Goal: Transaction & Acquisition: Purchase product/service

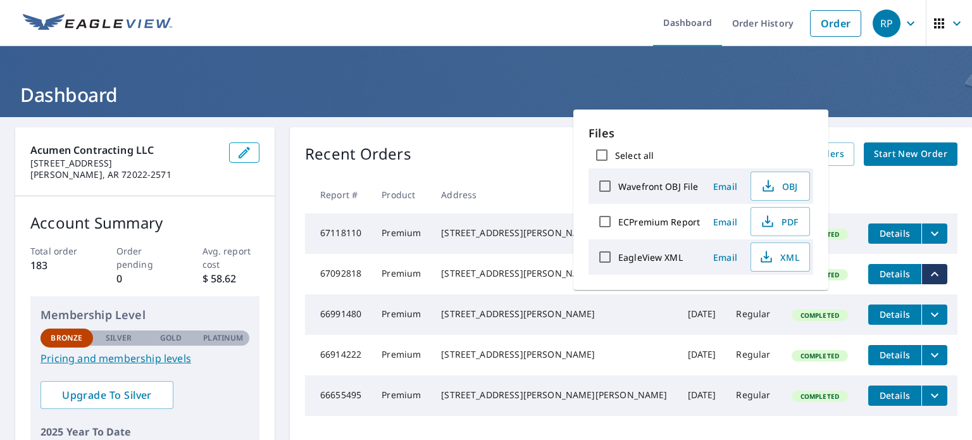
click at [756, 77] on header "Dashboard" at bounding box center [486, 81] width 972 height 71
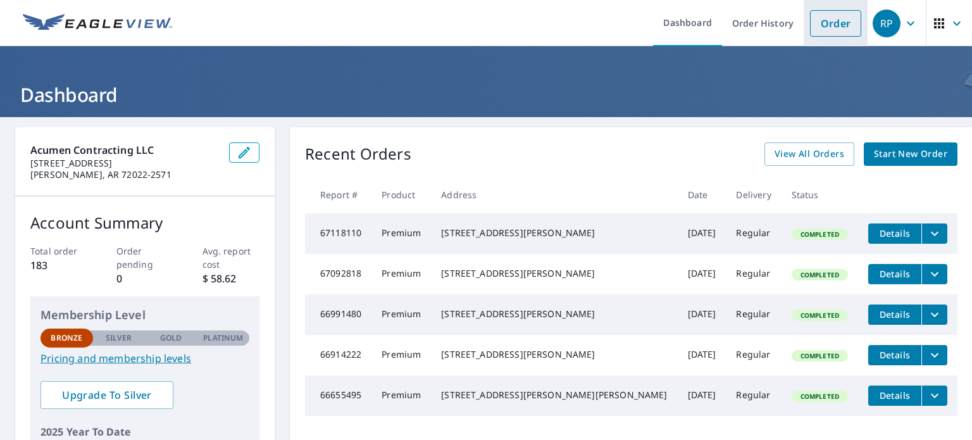
click at [821, 27] on link "Order" at bounding box center [835, 23] width 51 height 27
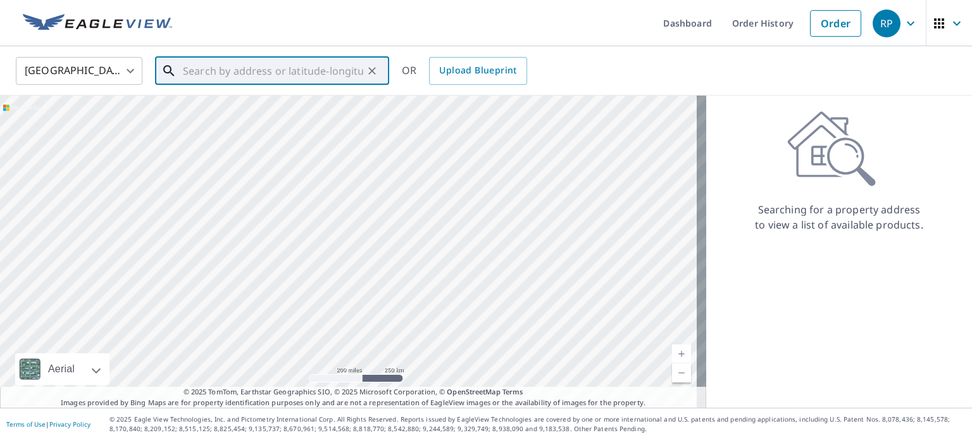
click at [228, 75] on input "text" at bounding box center [273, 70] width 180 height 35
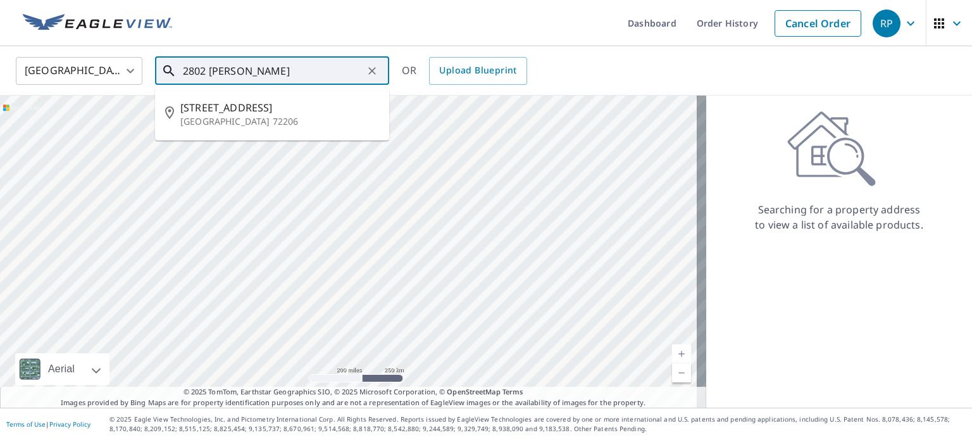
click at [282, 102] on span "[STREET_ADDRESS]" at bounding box center [279, 107] width 199 height 15
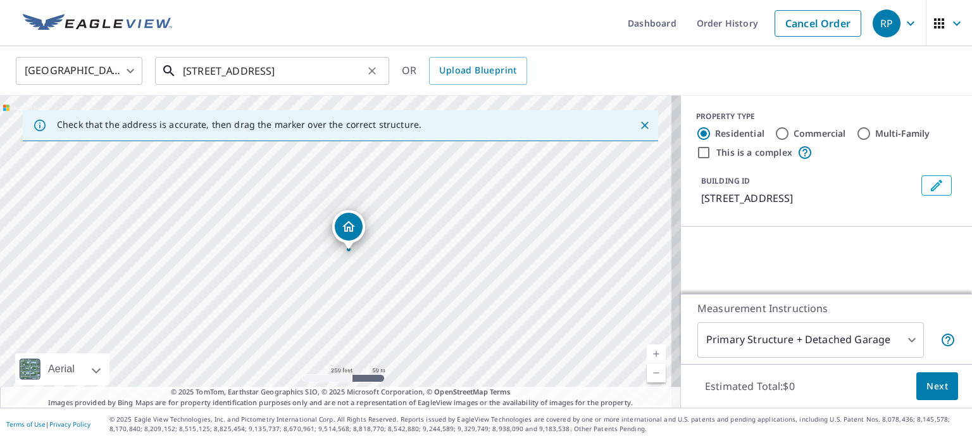
click at [210, 75] on input "[STREET_ADDRESS]" at bounding box center [273, 70] width 180 height 35
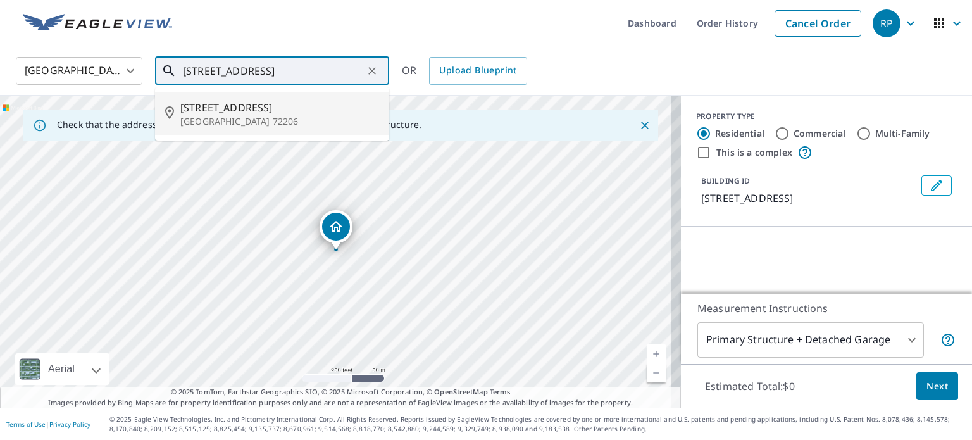
click at [254, 106] on span "[STREET_ADDRESS]" at bounding box center [279, 107] width 199 height 15
type input "[STREET_ADDRESS]"
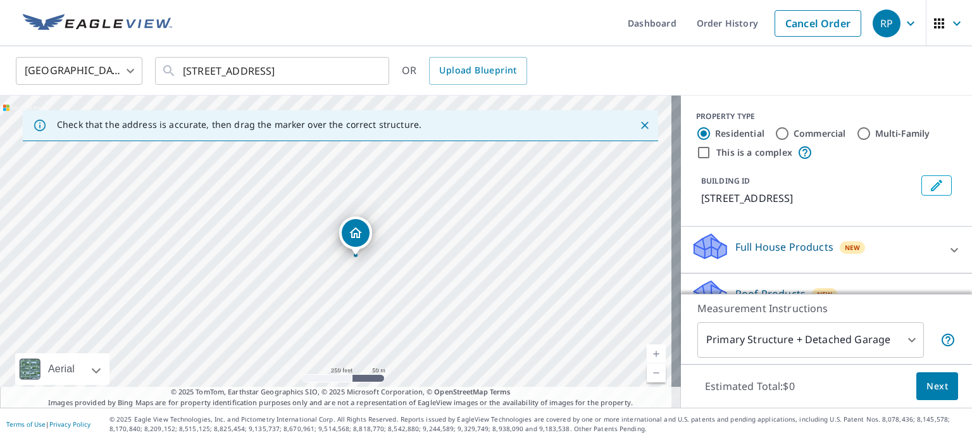
click at [647, 351] on link "Current Level 17, Zoom In" at bounding box center [656, 353] width 19 height 19
click at [647, 351] on link "Current Level 18, Zoom In" at bounding box center [656, 353] width 19 height 19
click at [647, 351] on link "Current Level 19, Zoom In" at bounding box center [656, 353] width 19 height 19
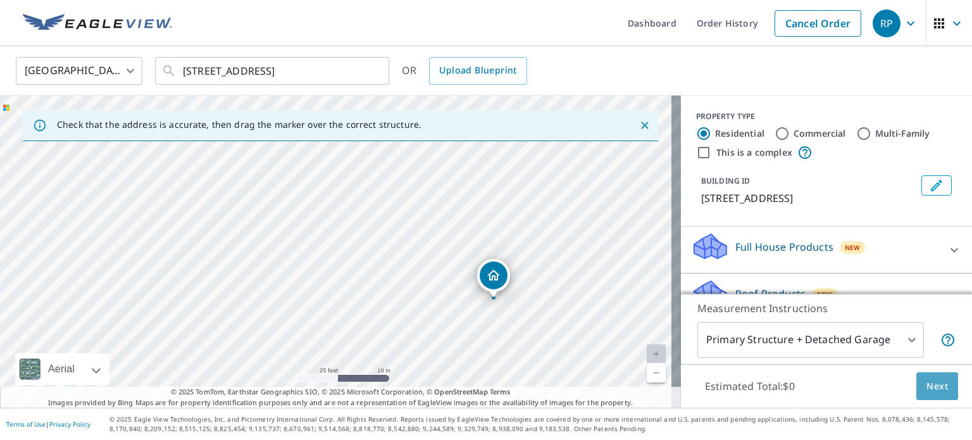
click at [926, 393] on span "Next" at bounding box center [937, 386] width 22 height 16
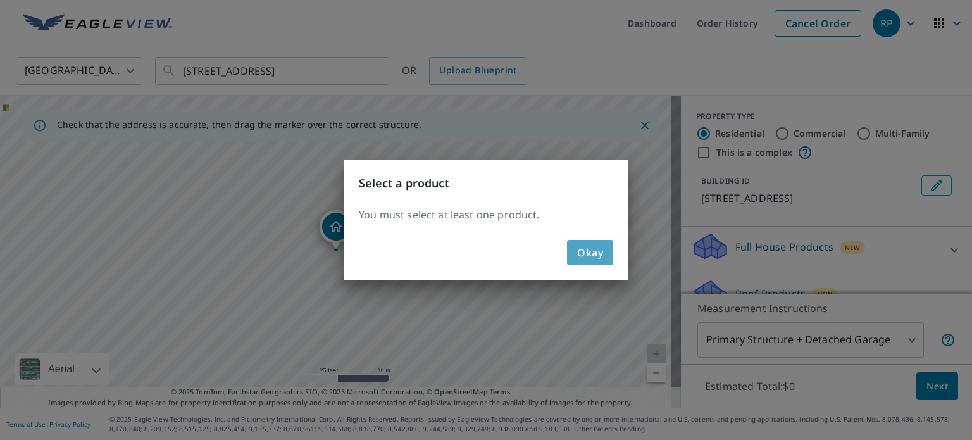
click at [602, 248] on span "Okay" at bounding box center [590, 253] width 26 height 18
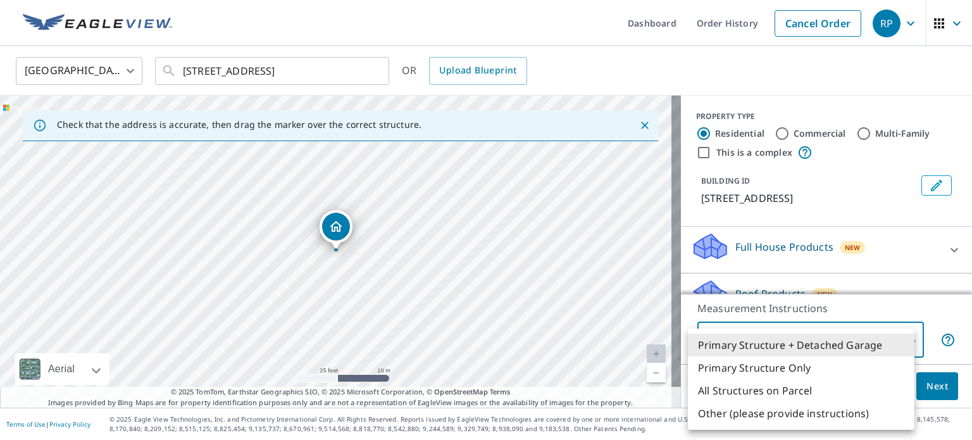
click at [899, 341] on body "RP RP Dashboard Order History Cancel Order RP [GEOGRAPHIC_DATA] [GEOGRAPHIC_DAT…" at bounding box center [486, 220] width 972 height 440
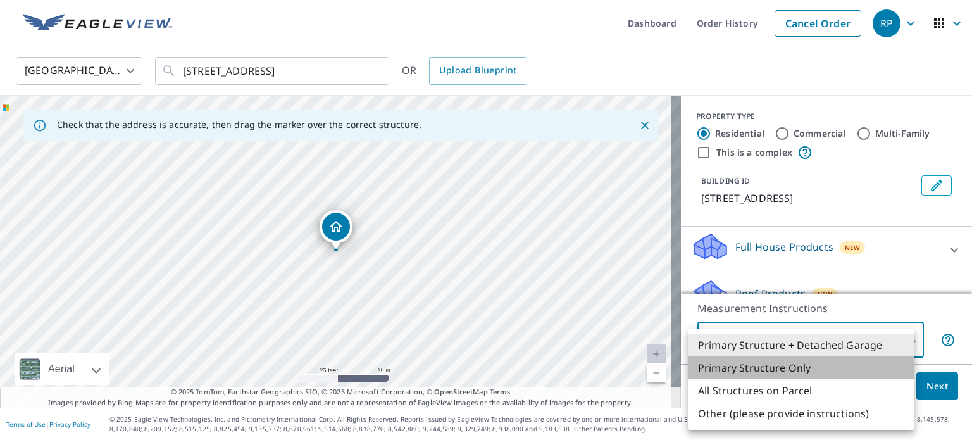
click at [830, 368] on li "Primary Structure Only" at bounding box center [801, 367] width 227 height 23
type input "2"
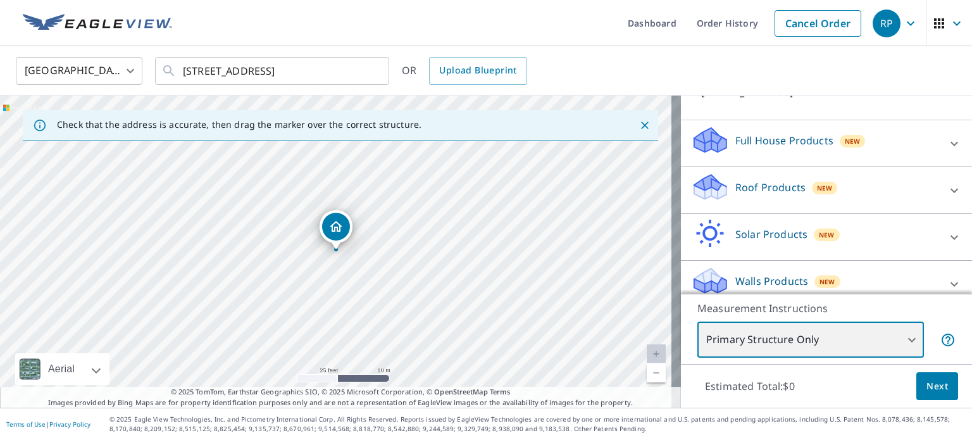
scroll to position [104, 0]
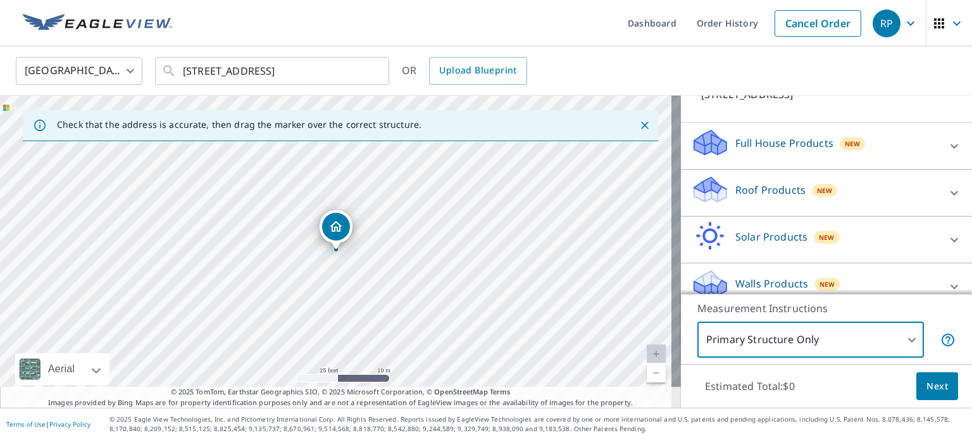
click at [759, 196] on p "Roof Products" at bounding box center [770, 189] width 70 height 15
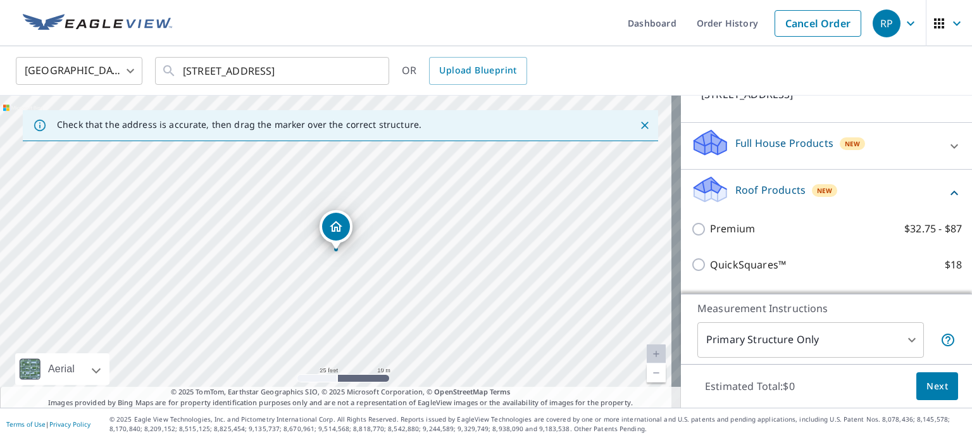
click at [767, 233] on label "Premium $32.75 - $87" at bounding box center [836, 229] width 252 height 16
click at [710, 233] on input "Premium $32.75 - $87" at bounding box center [700, 228] width 19 height 15
checkbox input "true"
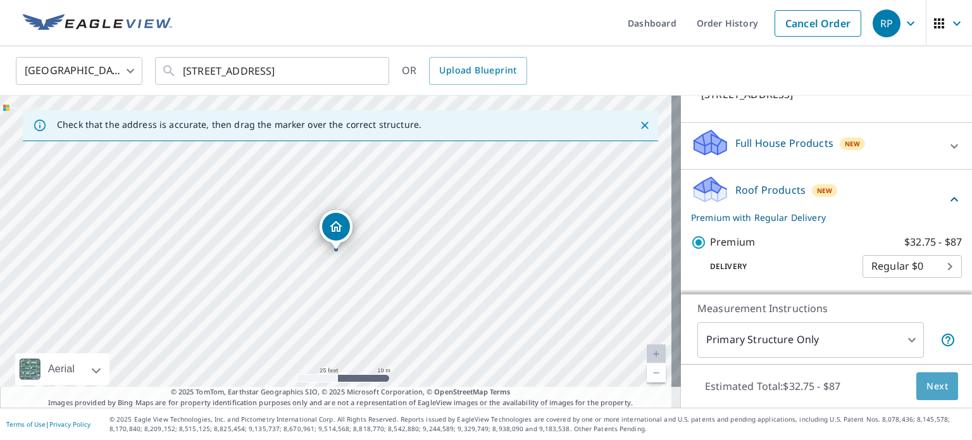
click at [940, 390] on button "Next" at bounding box center [937, 386] width 42 height 28
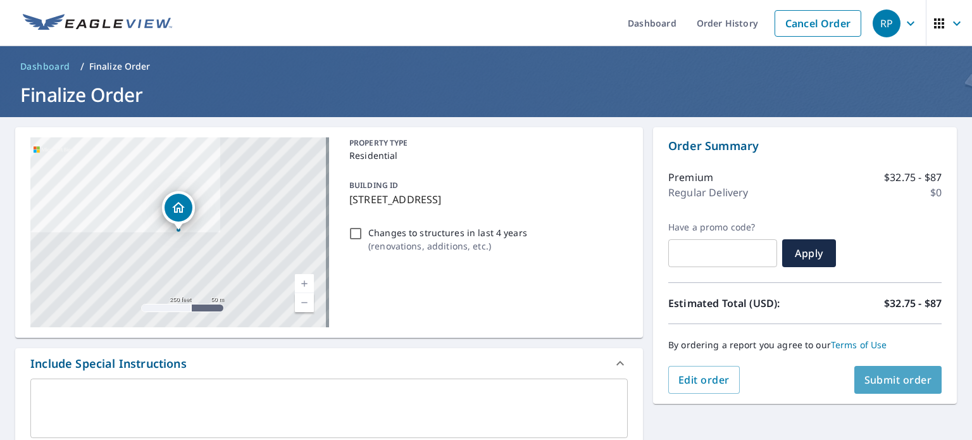
click at [891, 382] on span "Submit order" at bounding box center [898, 380] width 68 height 14
